Goal: Navigation & Orientation: Find specific page/section

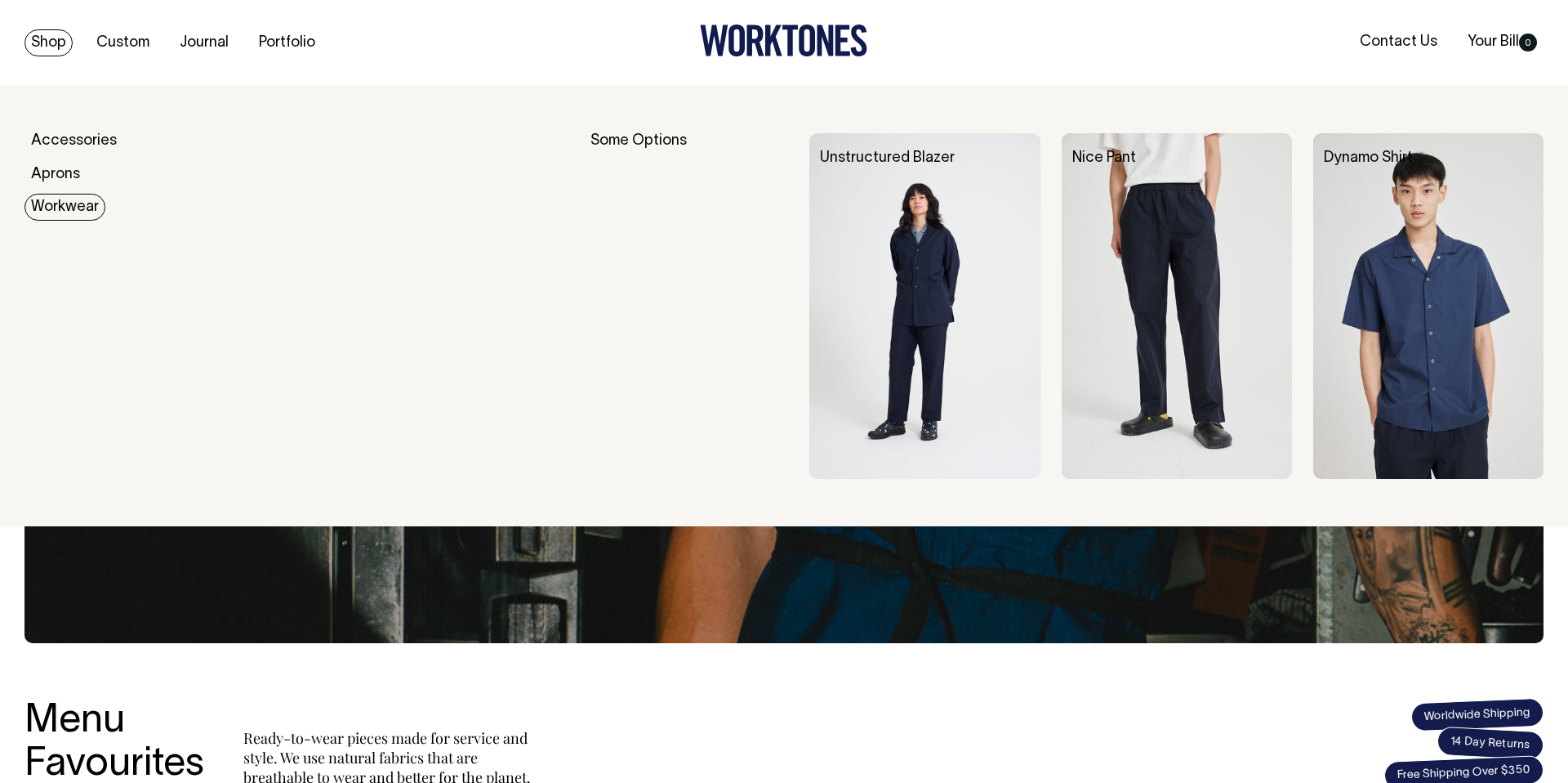
click at [75, 202] on link "Workwear" at bounding box center [64, 207] width 80 height 27
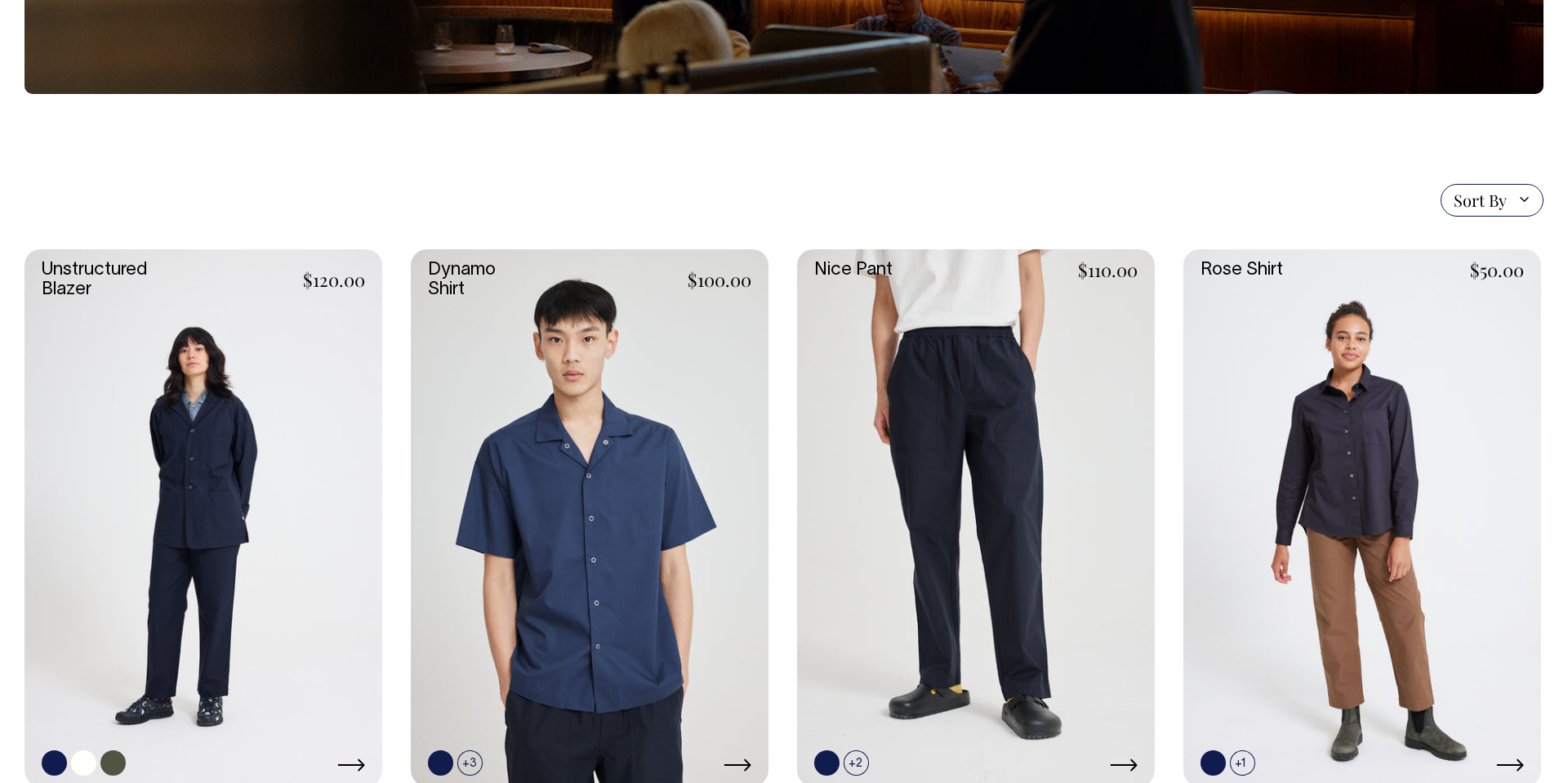
scroll to position [302, 0]
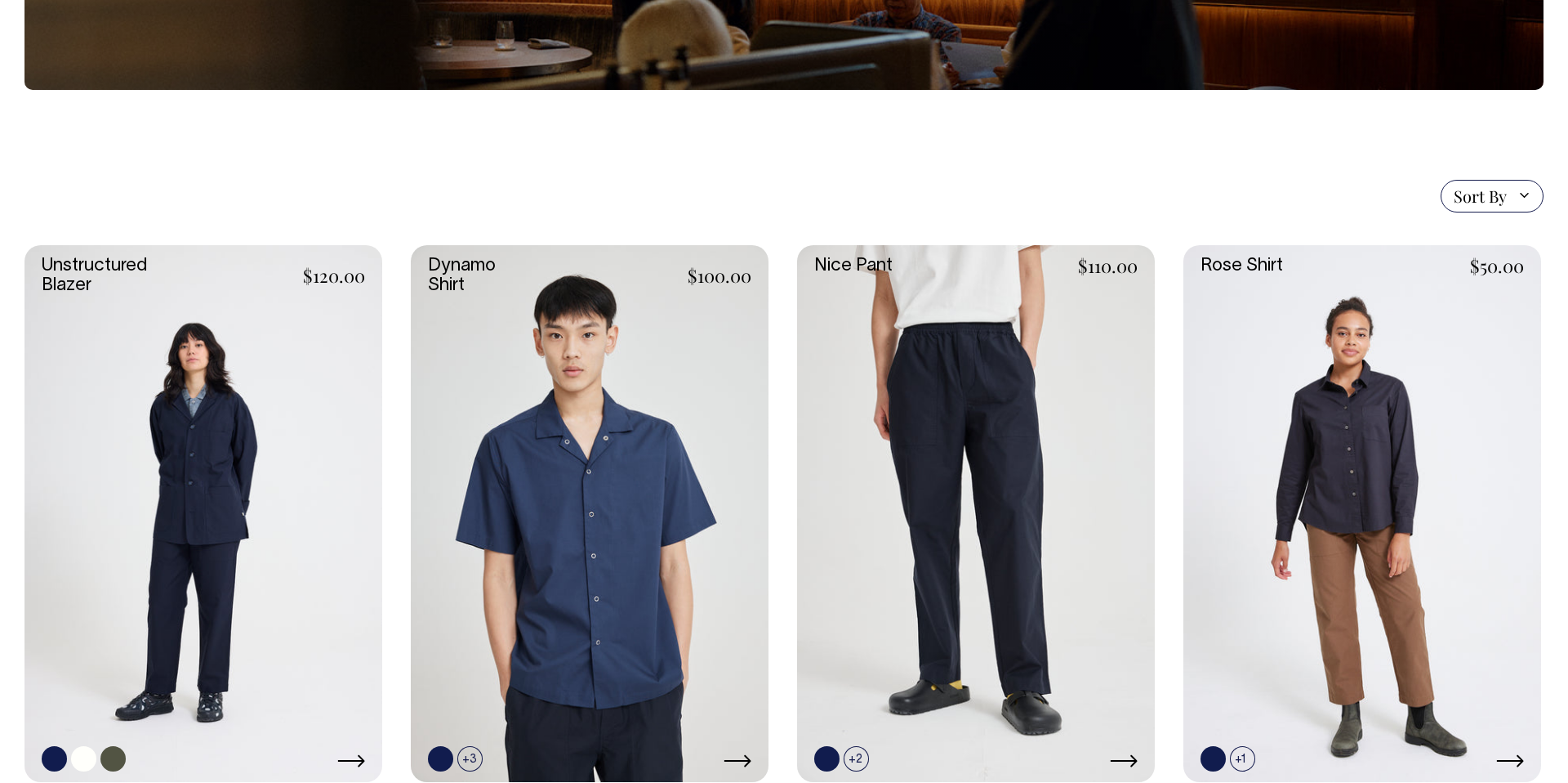
drag, startPoint x: 215, startPoint y: 476, endPoint x: 213, endPoint y: 449, distance: 27.1
click at [214, 476] on link at bounding box center [203, 514] width 358 height 537
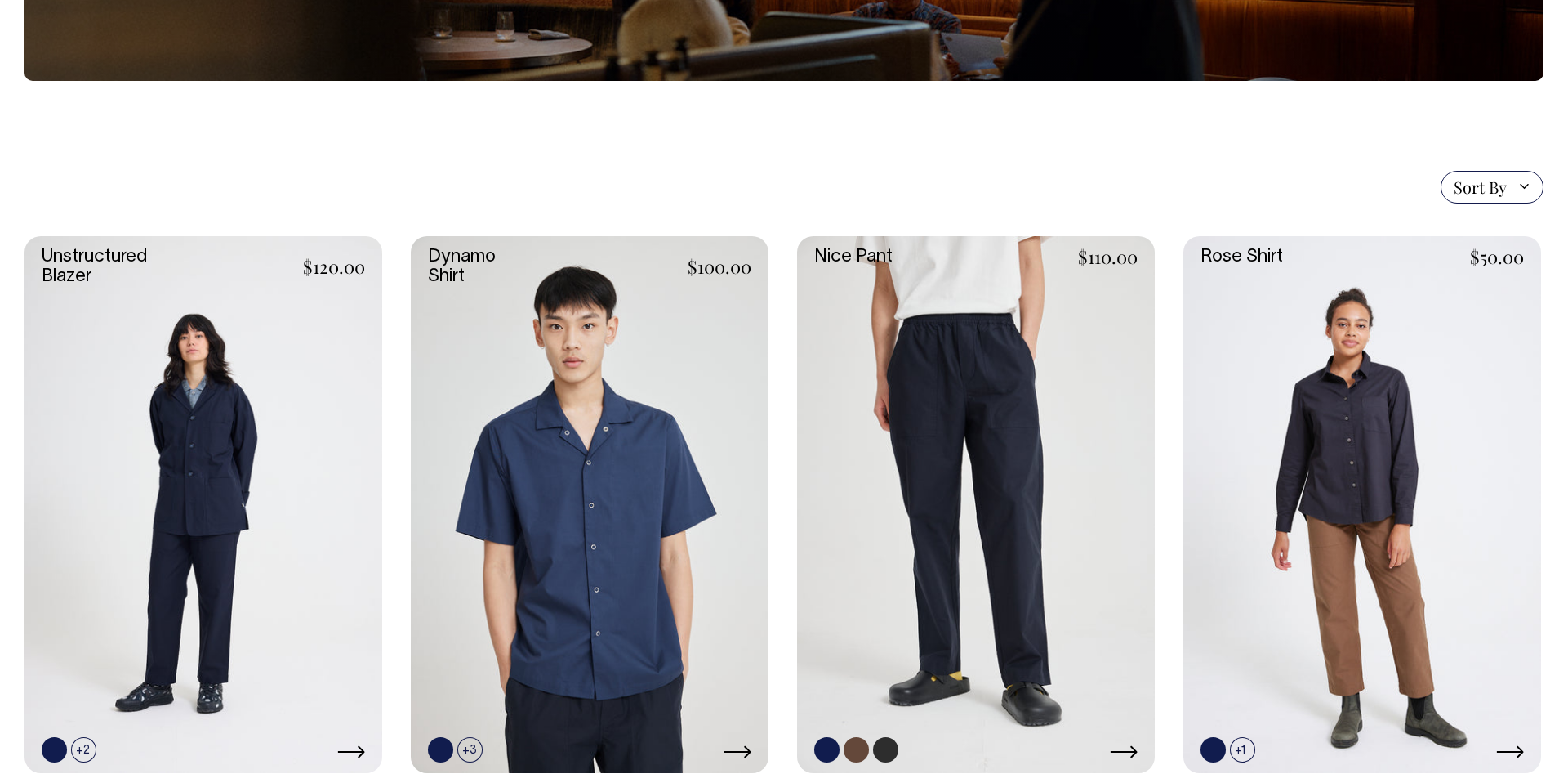
scroll to position [333, 0]
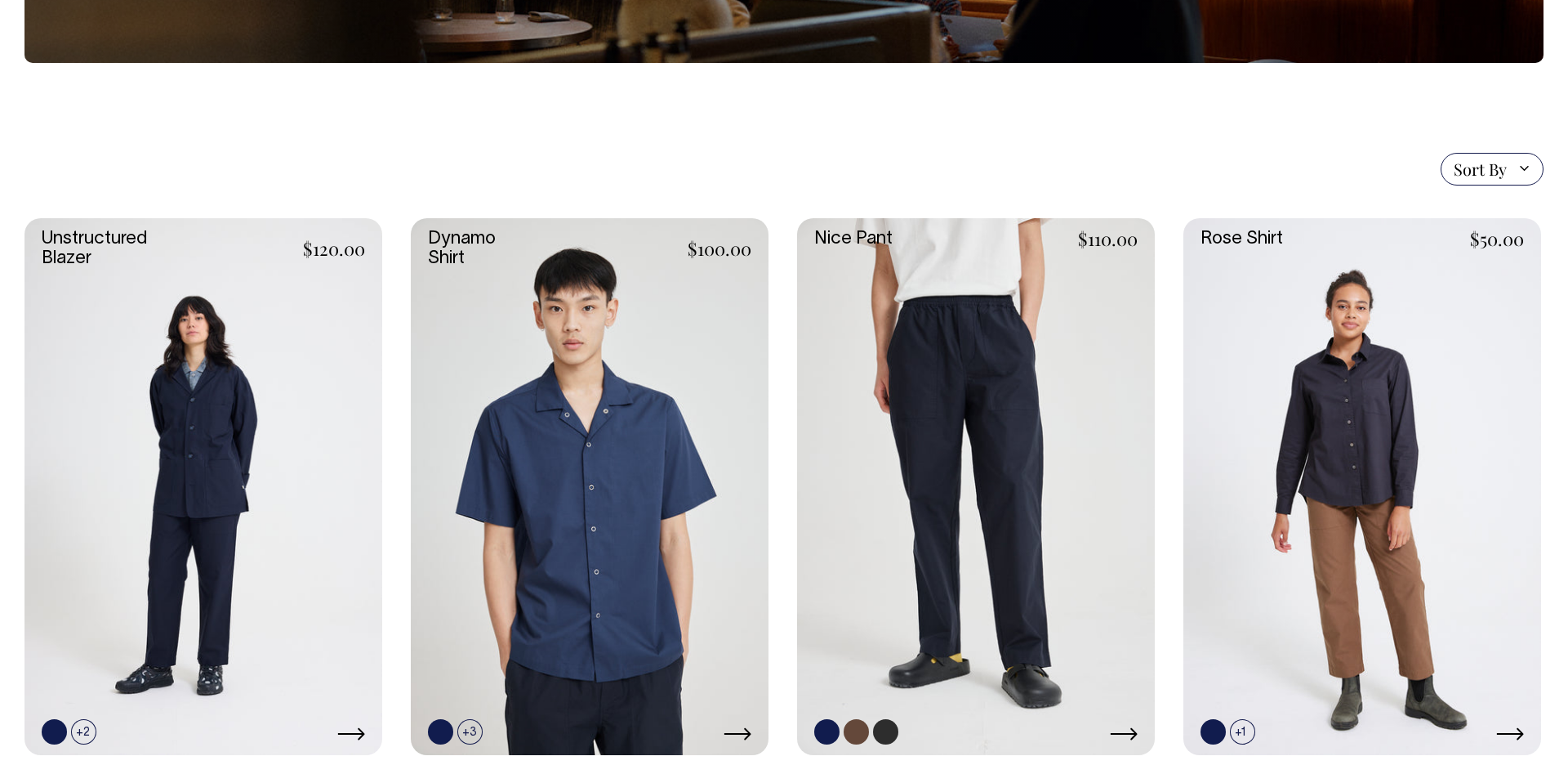
click at [982, 365] on link at bounding box center [976, 486] width 358 height 537
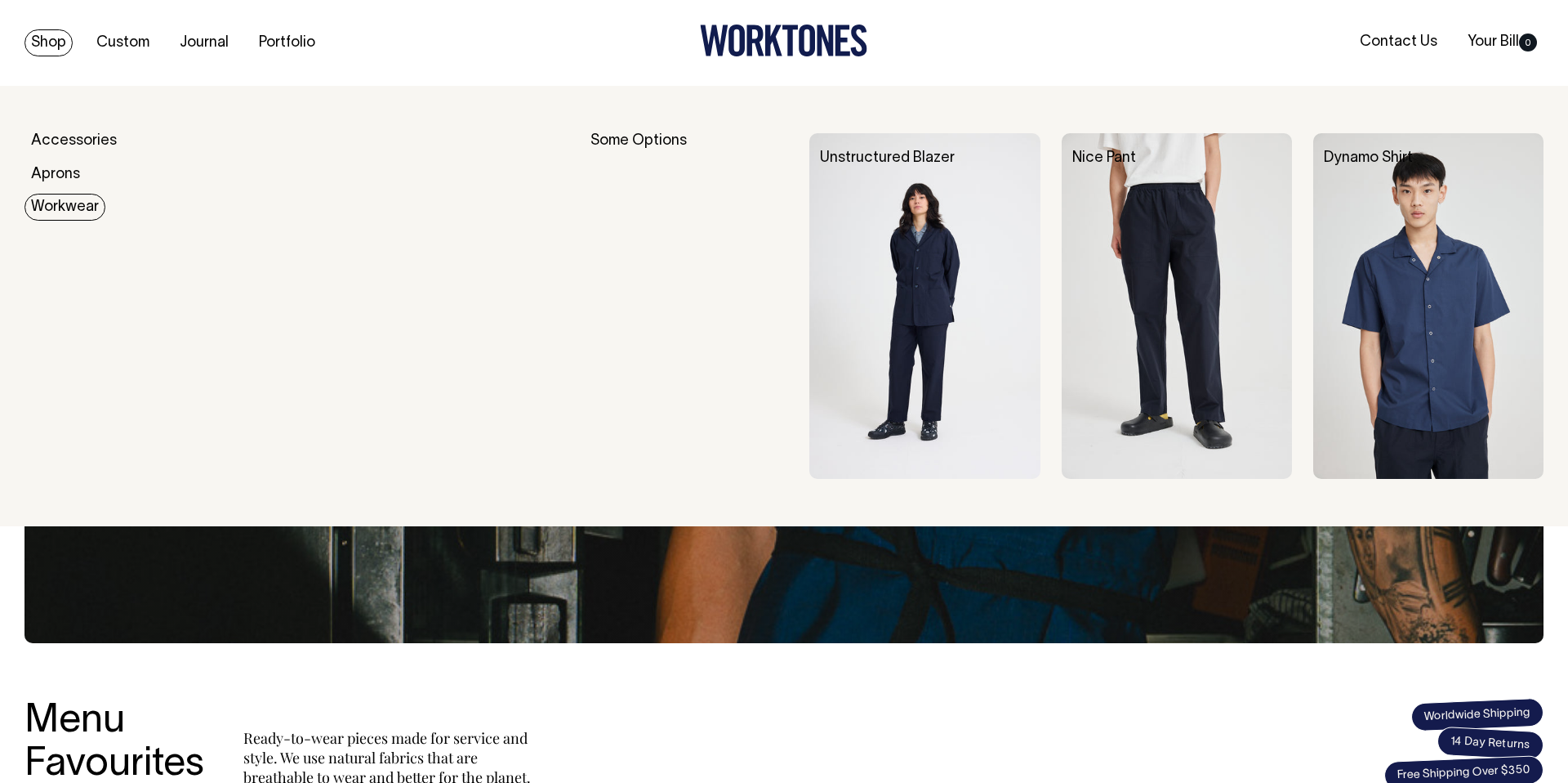
click at [56, 207] on link "Workwear" at bounding box center [64, 207] width 80 height 27
